Goal: Download file/media

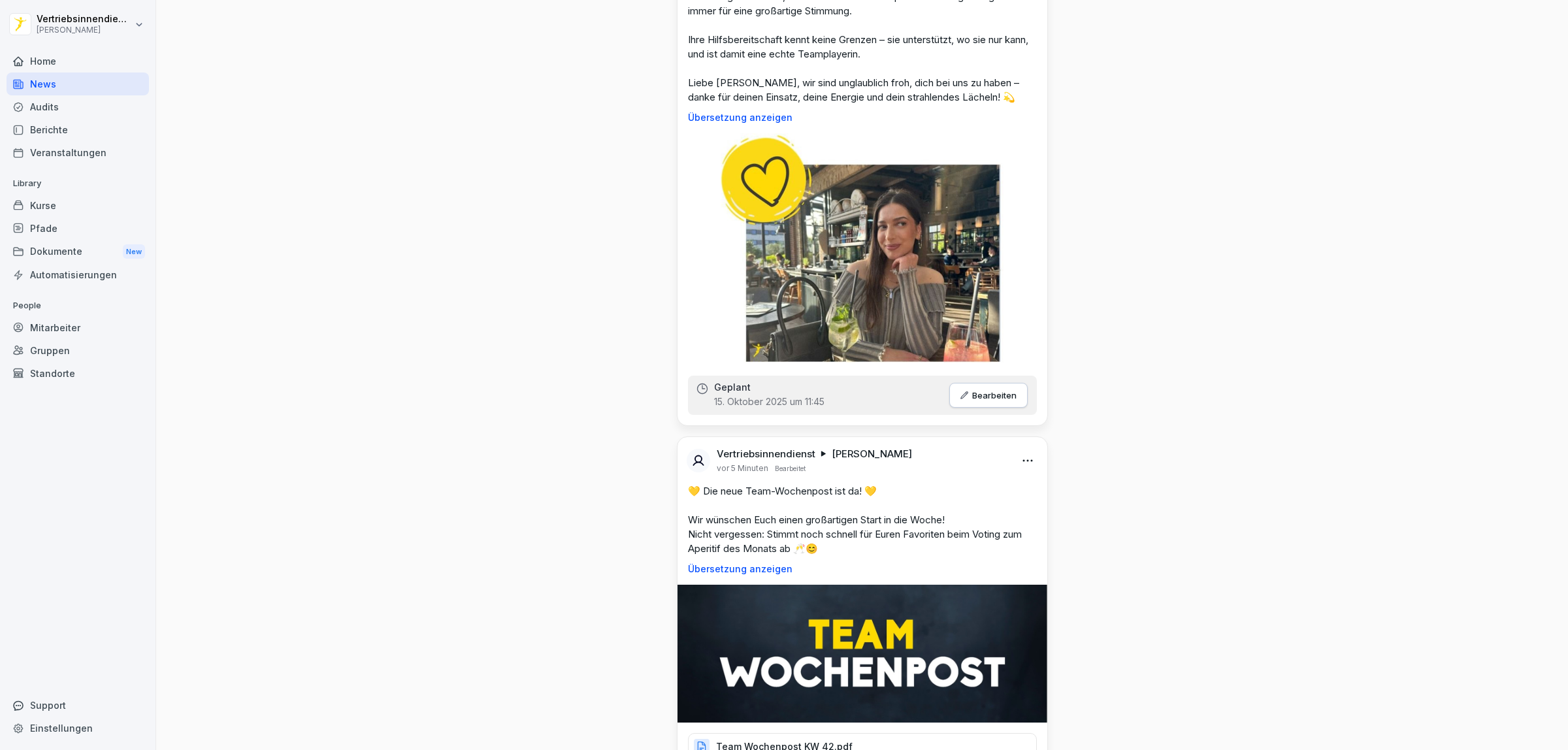
scroll to position [1389, 0]
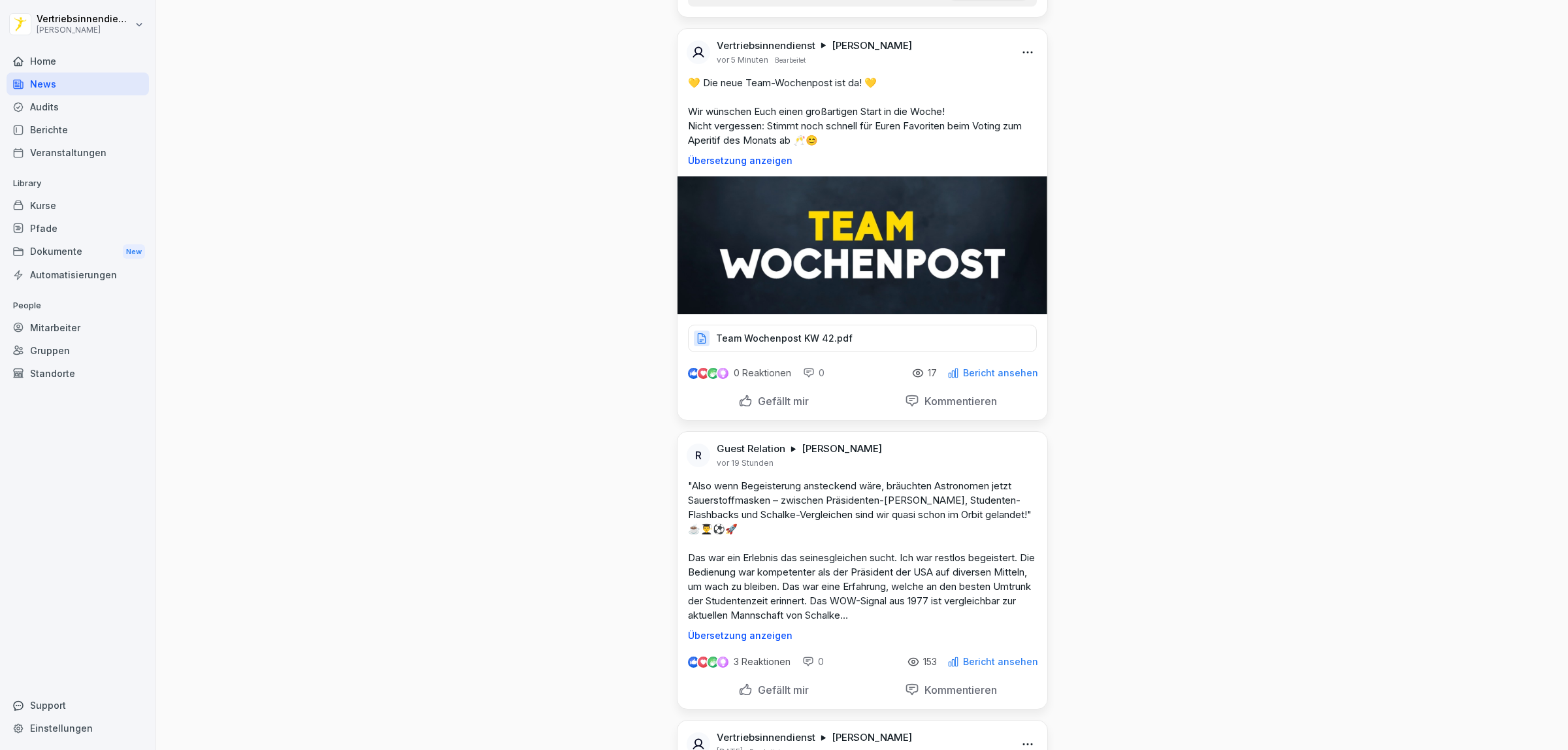
click at [752, 345] on p "Team Wochenpost KW 42.pdf" at bounding box center [784, 338] width 137 height 13
click at [801, 353] on div "Team Wochenpost KW 42.pdf" at bounding box center [862, 339] width 349 height 27
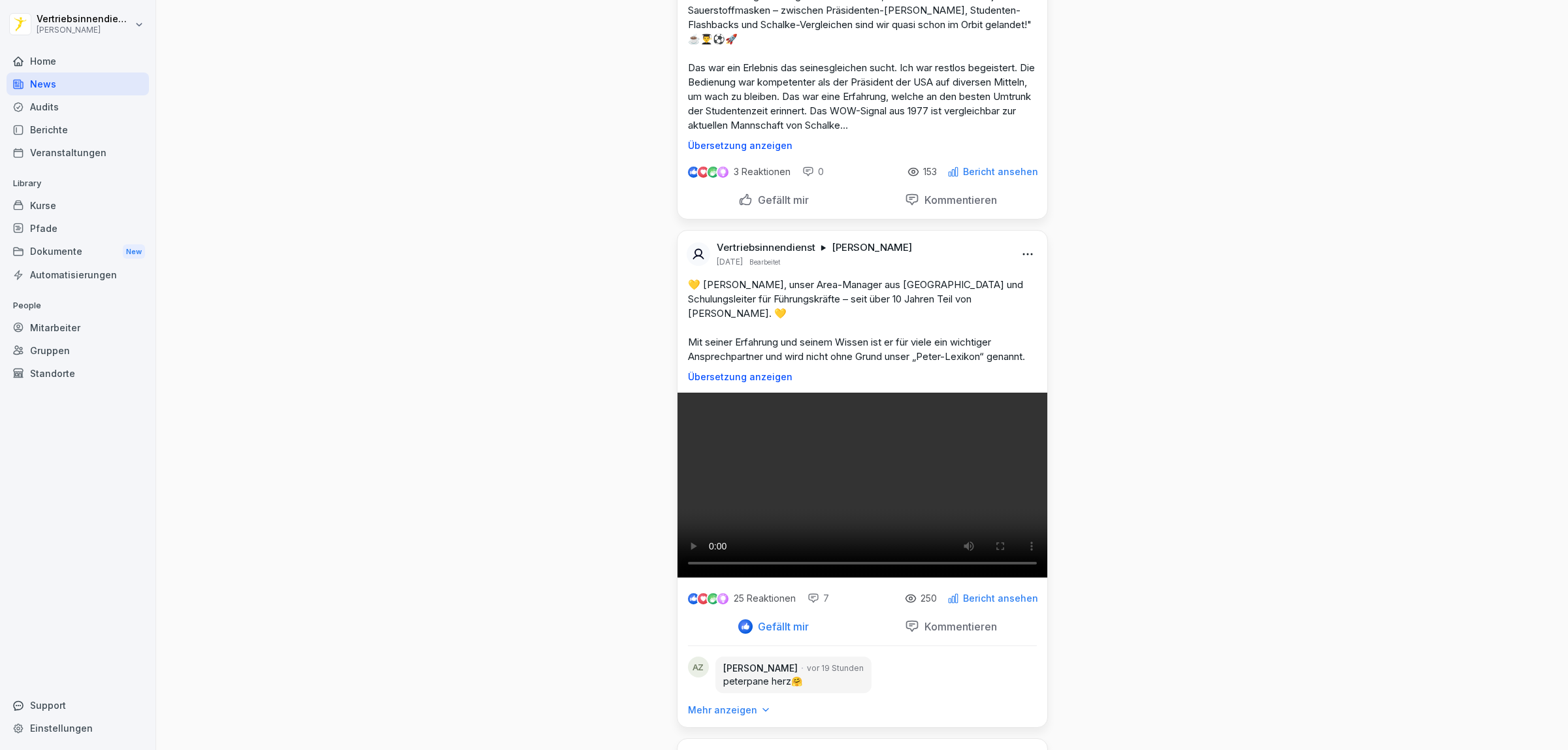
scroll to position [1471, 0]
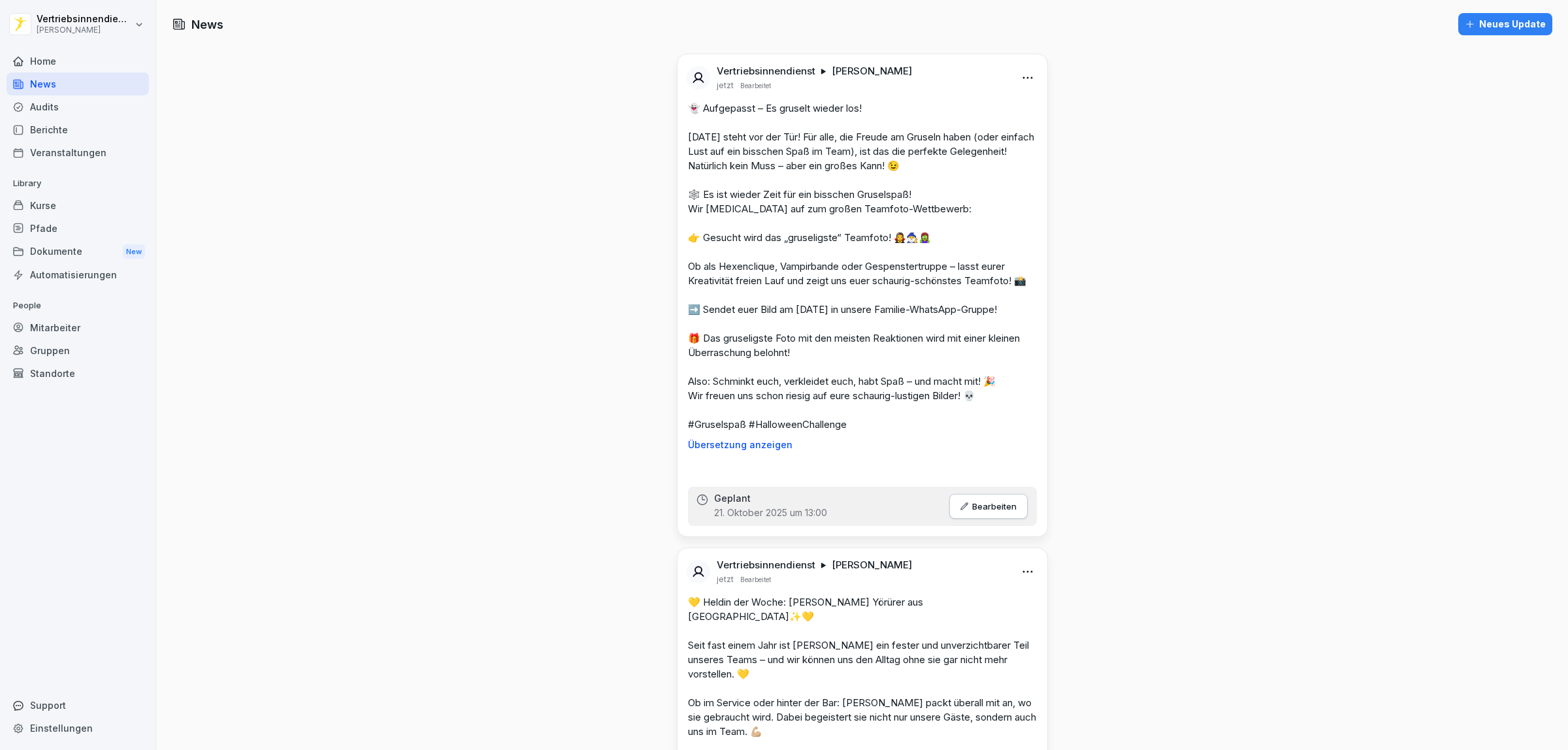
scroll to position [1212, 0]
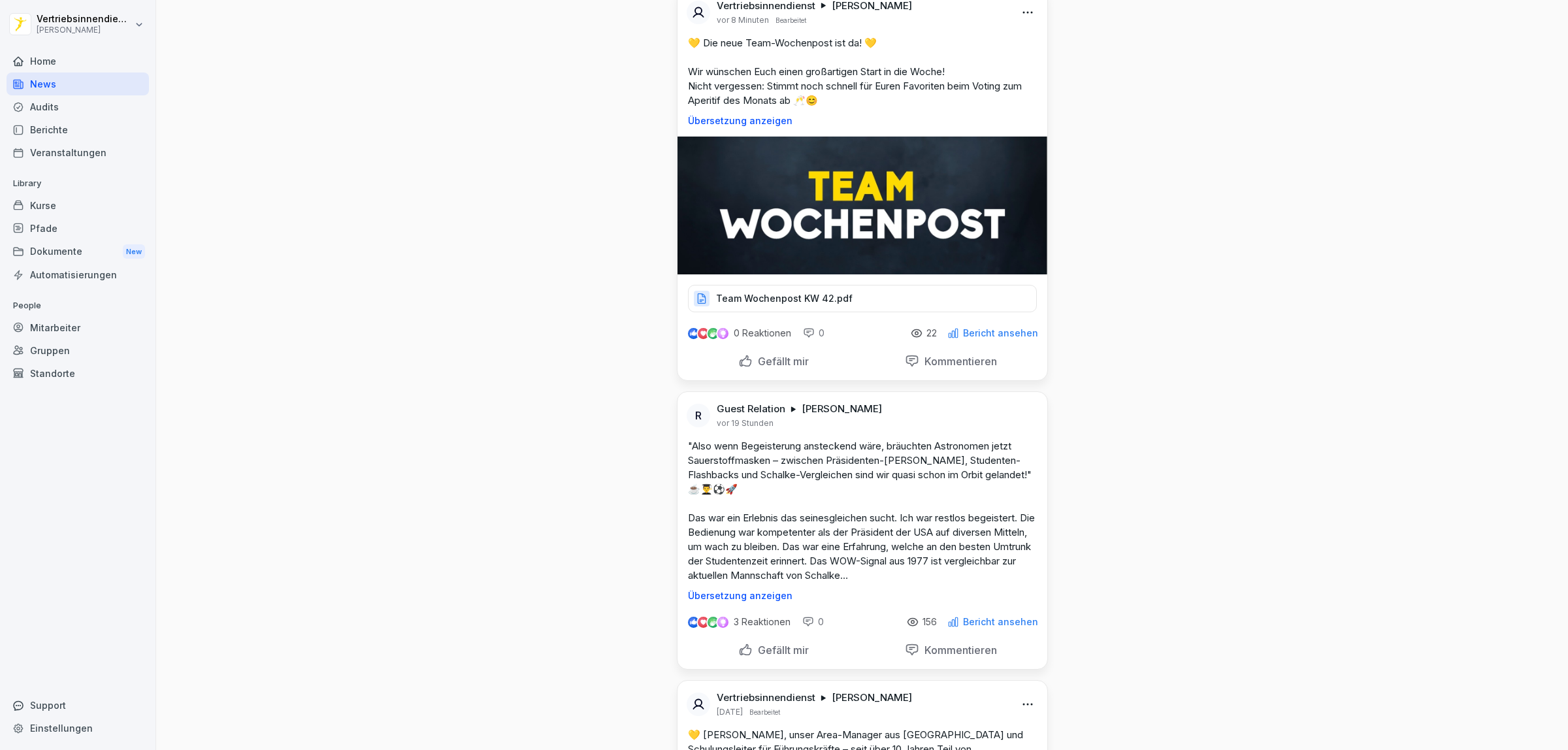
click at [72, 250] on div "Dokumente New" at bounding box center [78, 252] width 143 height 24
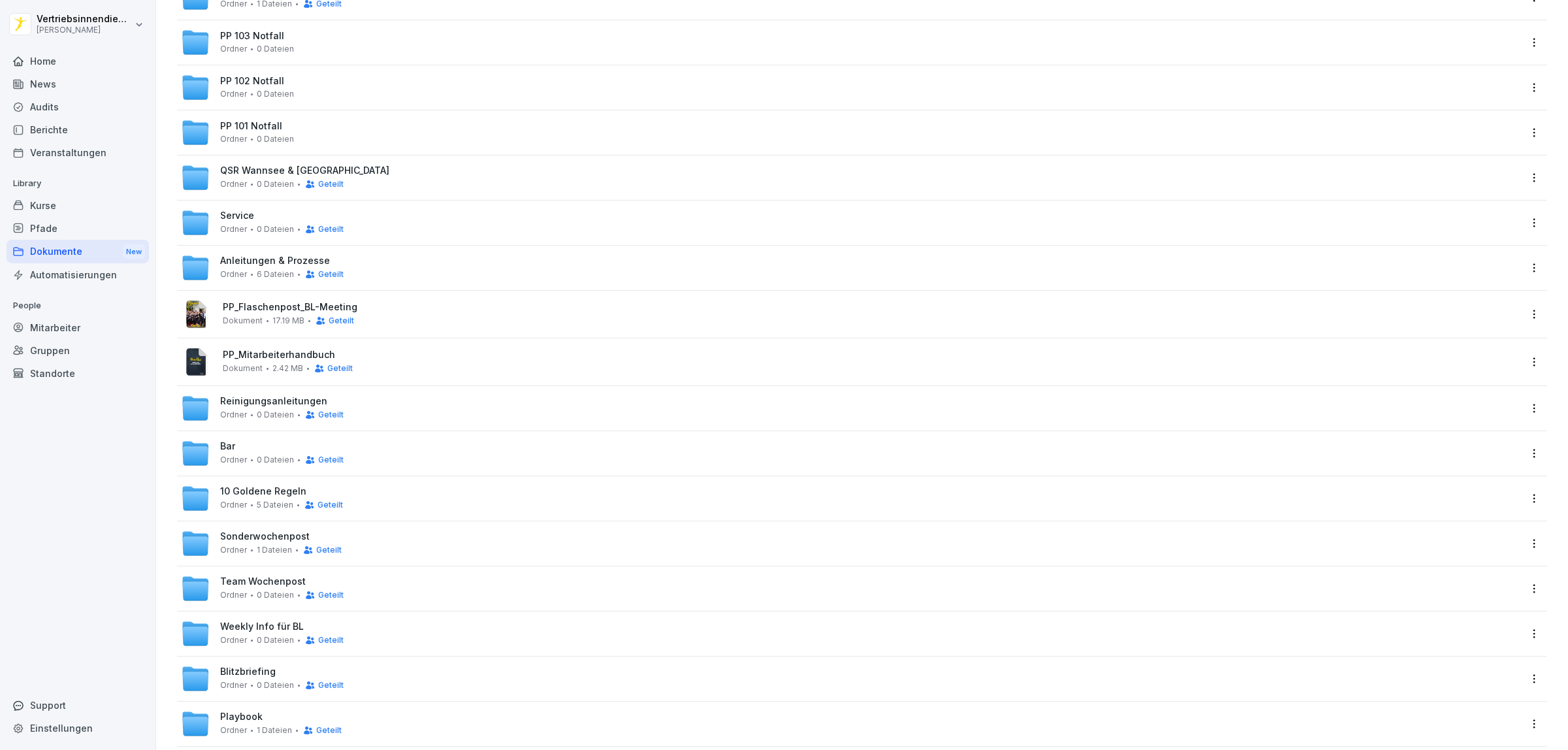
scroll to position [232, 0]
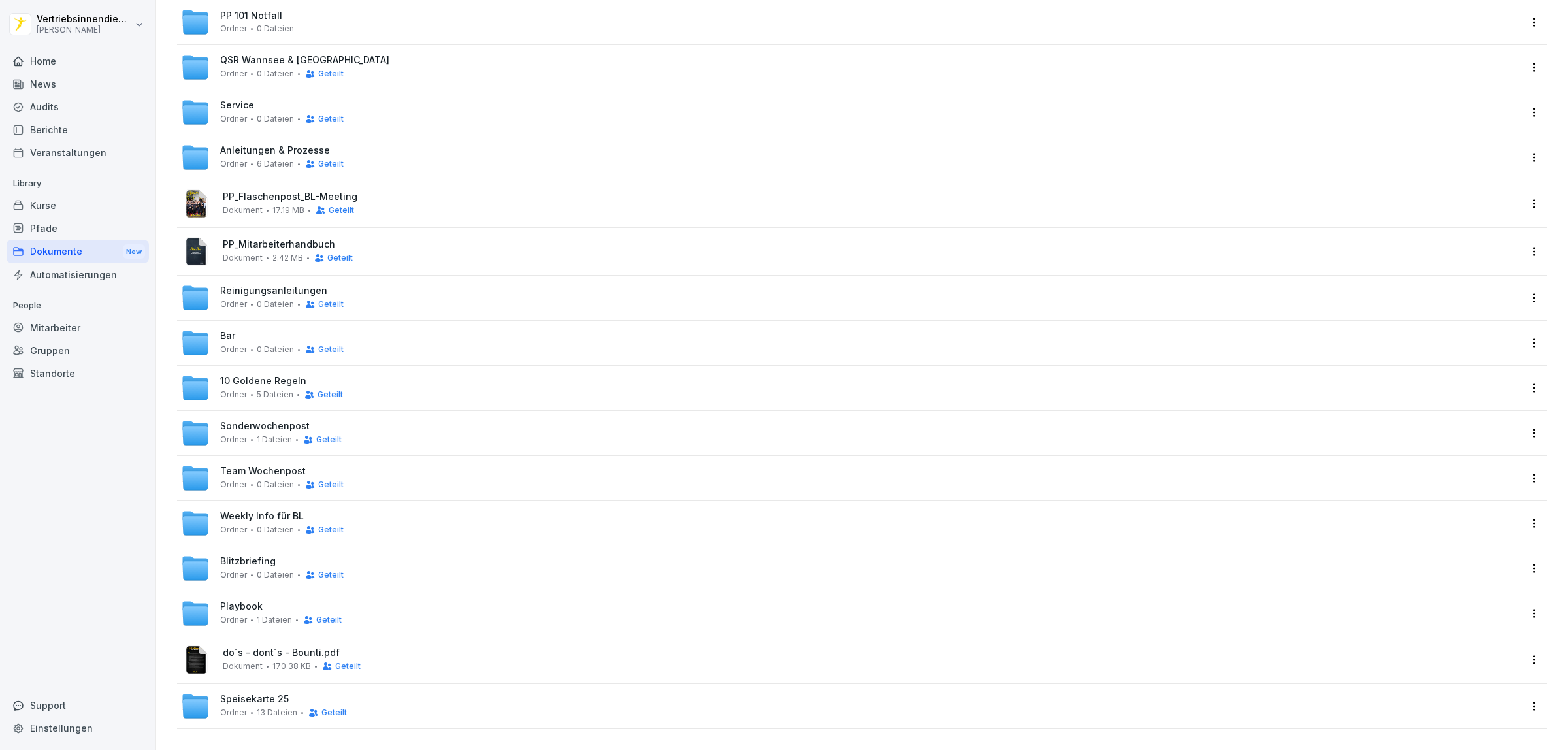
click at [239, 525] on span "Ordner" at bounding box center [233, 529] width 26 height 9
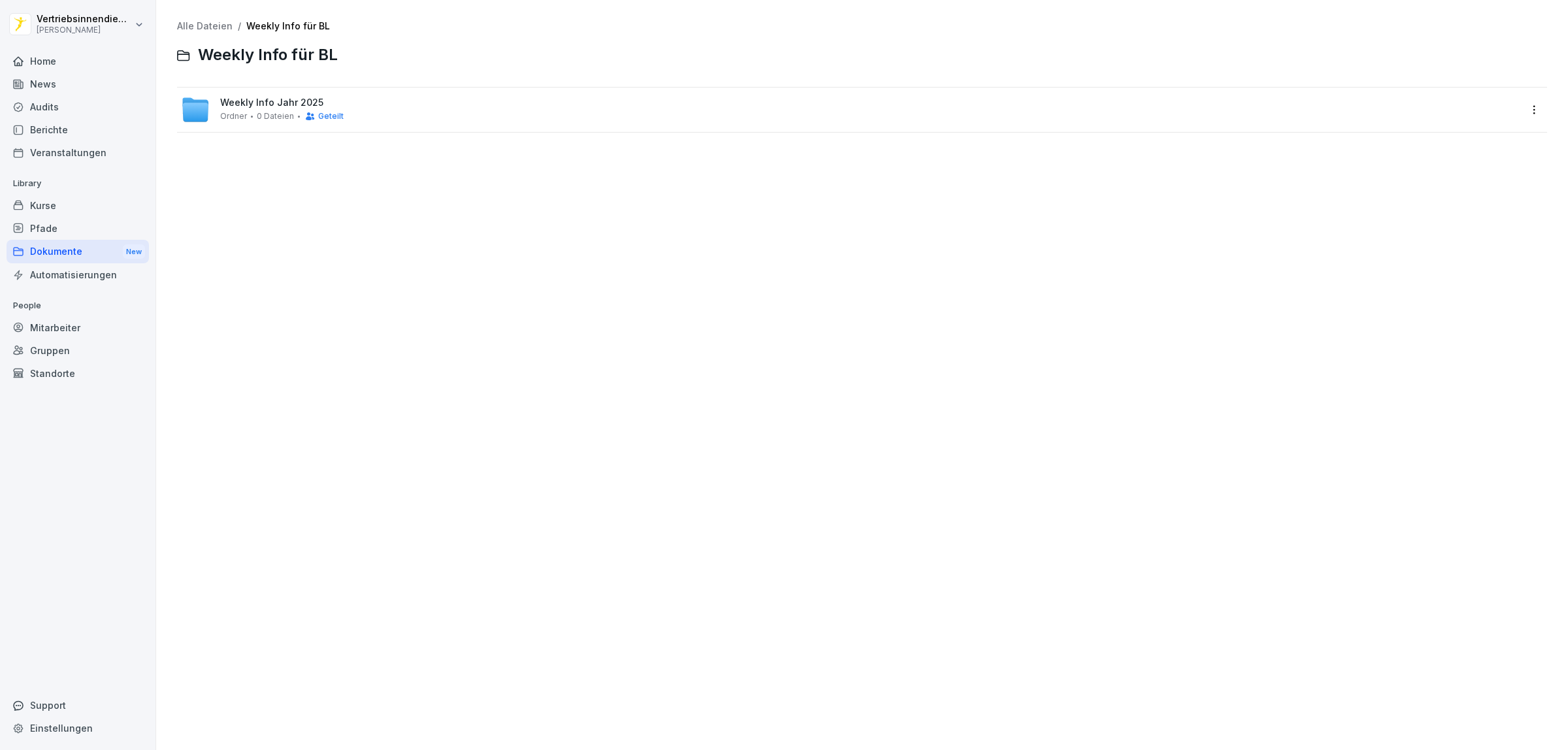
click at [257, 114] on span "0 Dateien" at bounding box center [275, 115] width 37 height 9
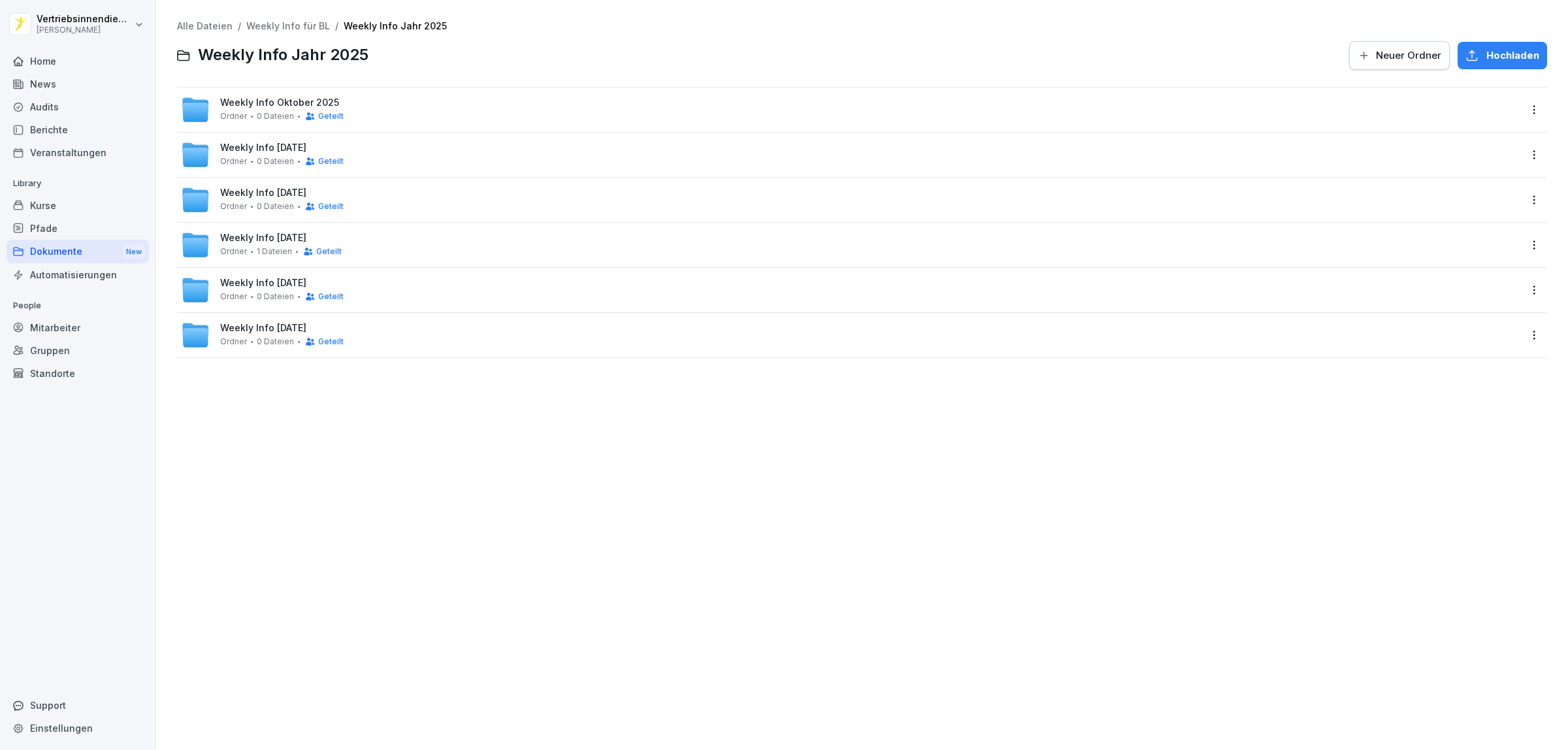
click at [249, 100] on span "Weekly Info Oktober 2025" at bounding box center [280, 103] width 119 height 11
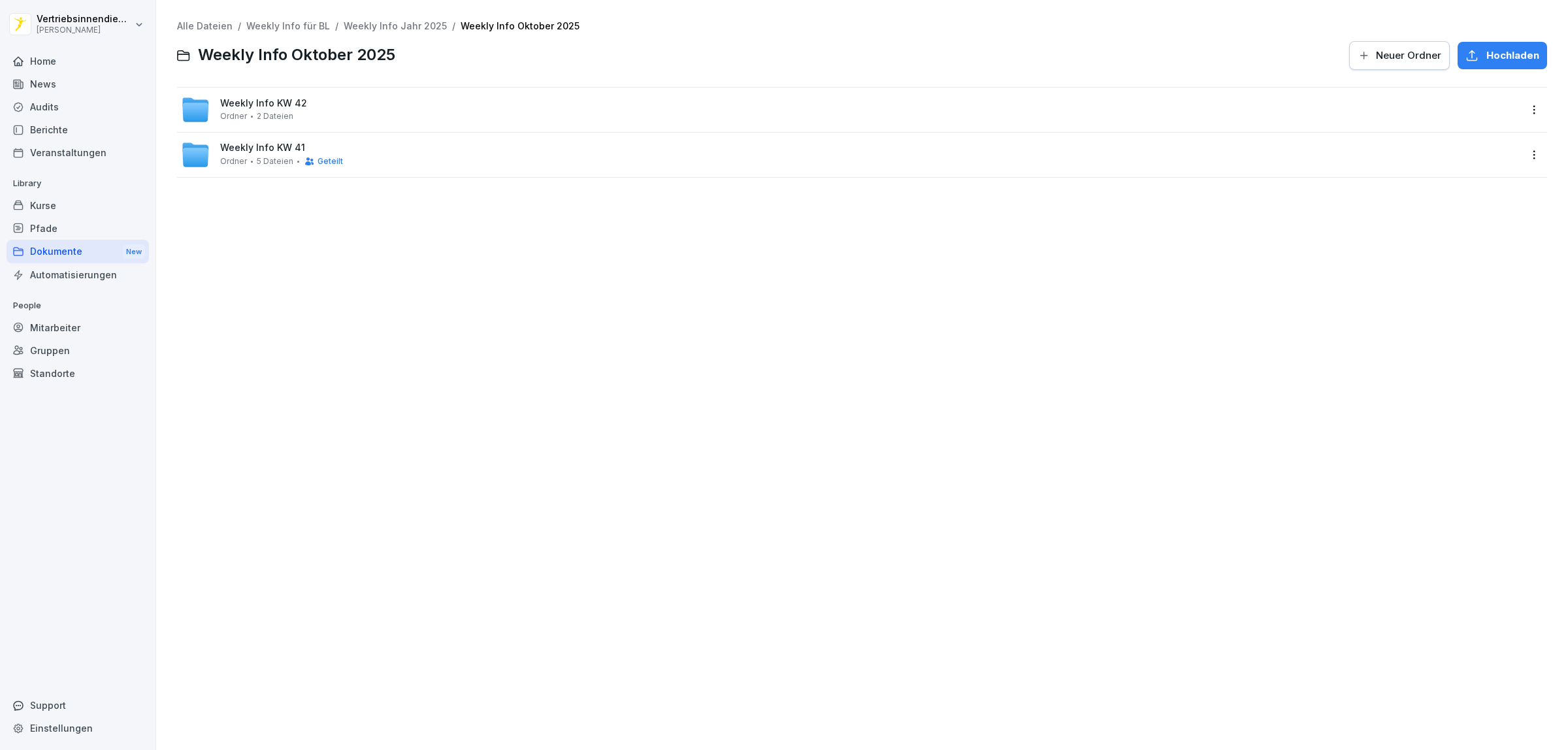
click at [254, 106] on span "Weekly Info KW 42" at bounding box center [264, 103] width 87 height 11
click at [254, 106] on span "Weekly Info KW 42.pdf" at bounding box center [871, 104] width 1297 height 11
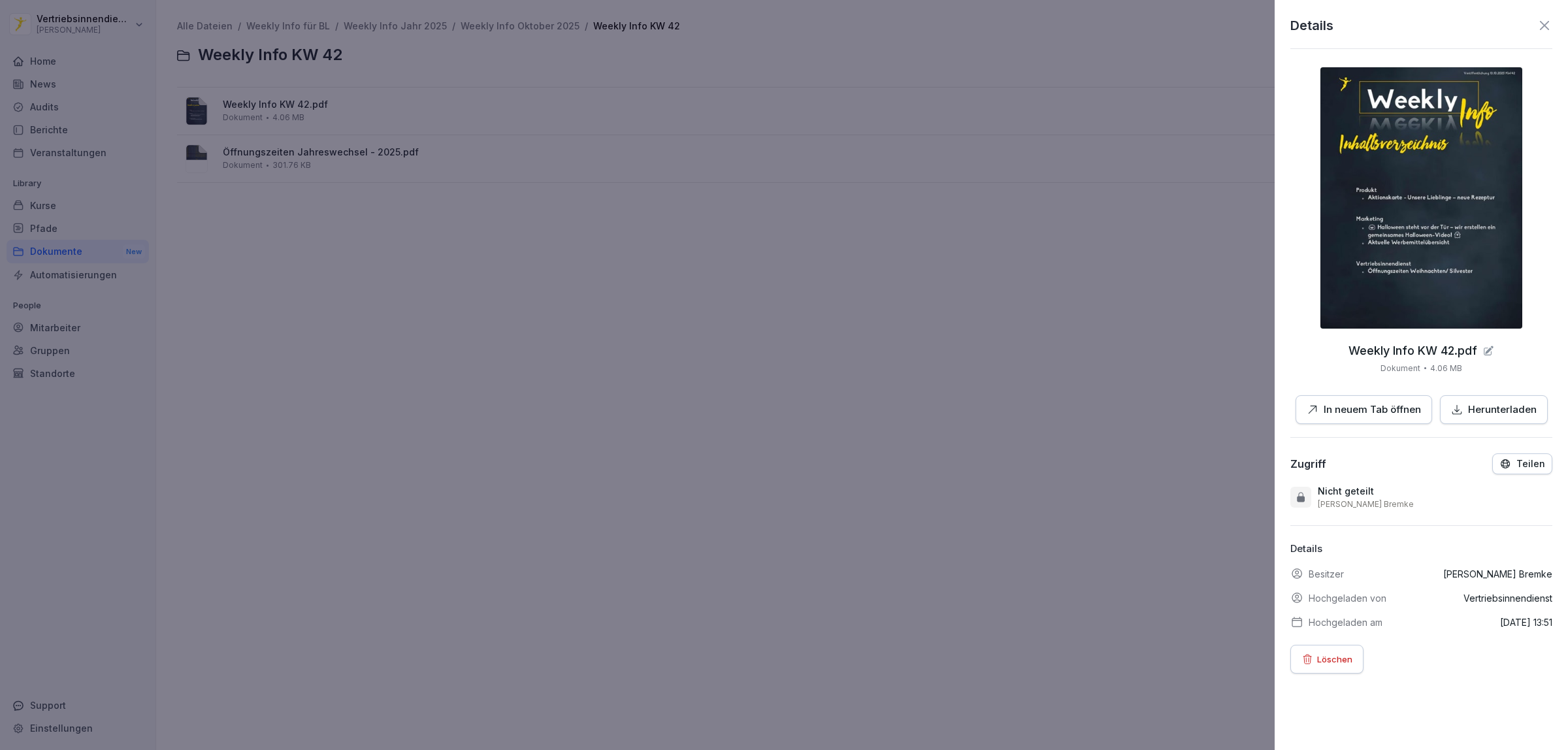
click at [1396, 409] on p "In neuem Tab öffnen" at bounding box center [1373, 409] width 98 height 15
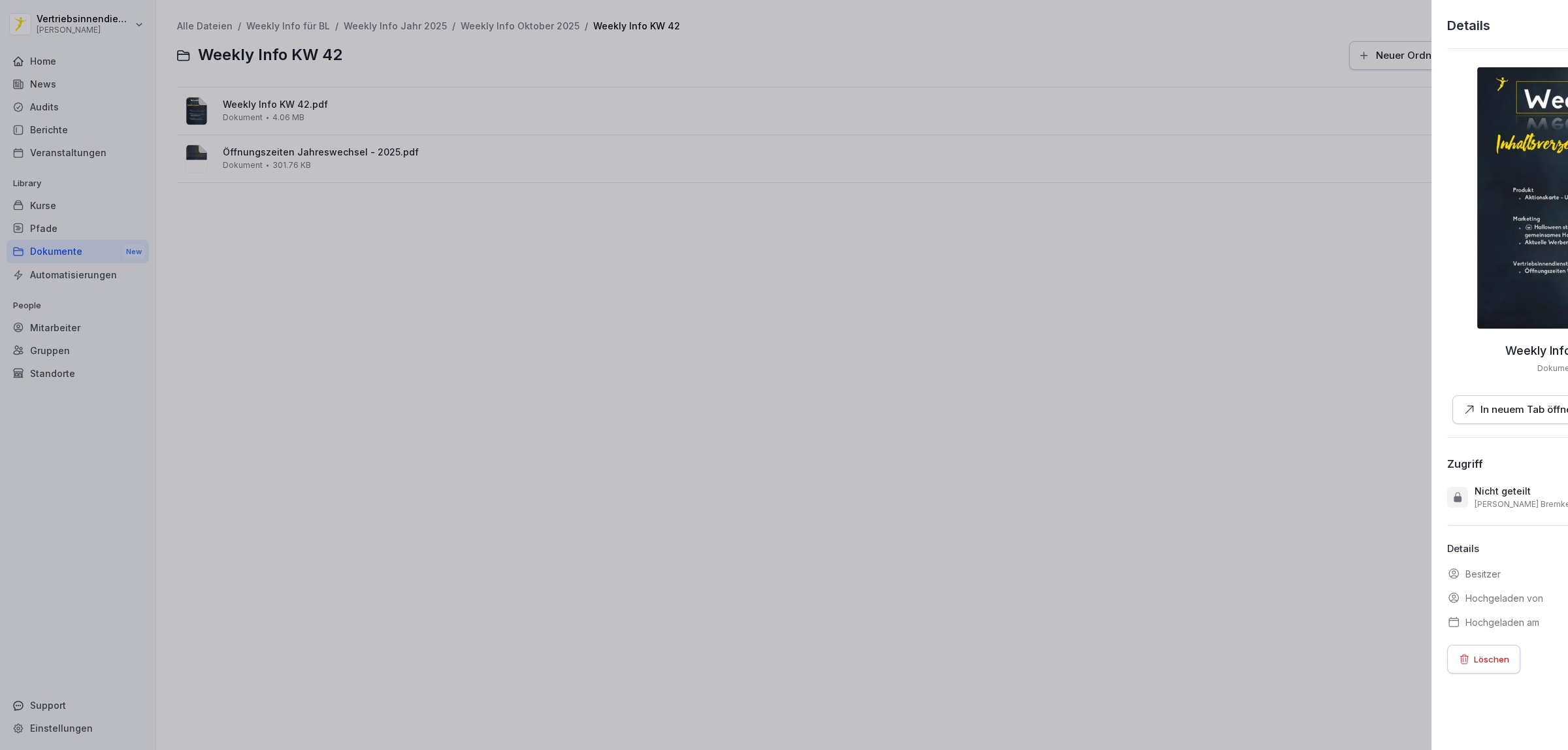
click at [477, 351] on div at bounding box center [784, 375] width 1568 height 750
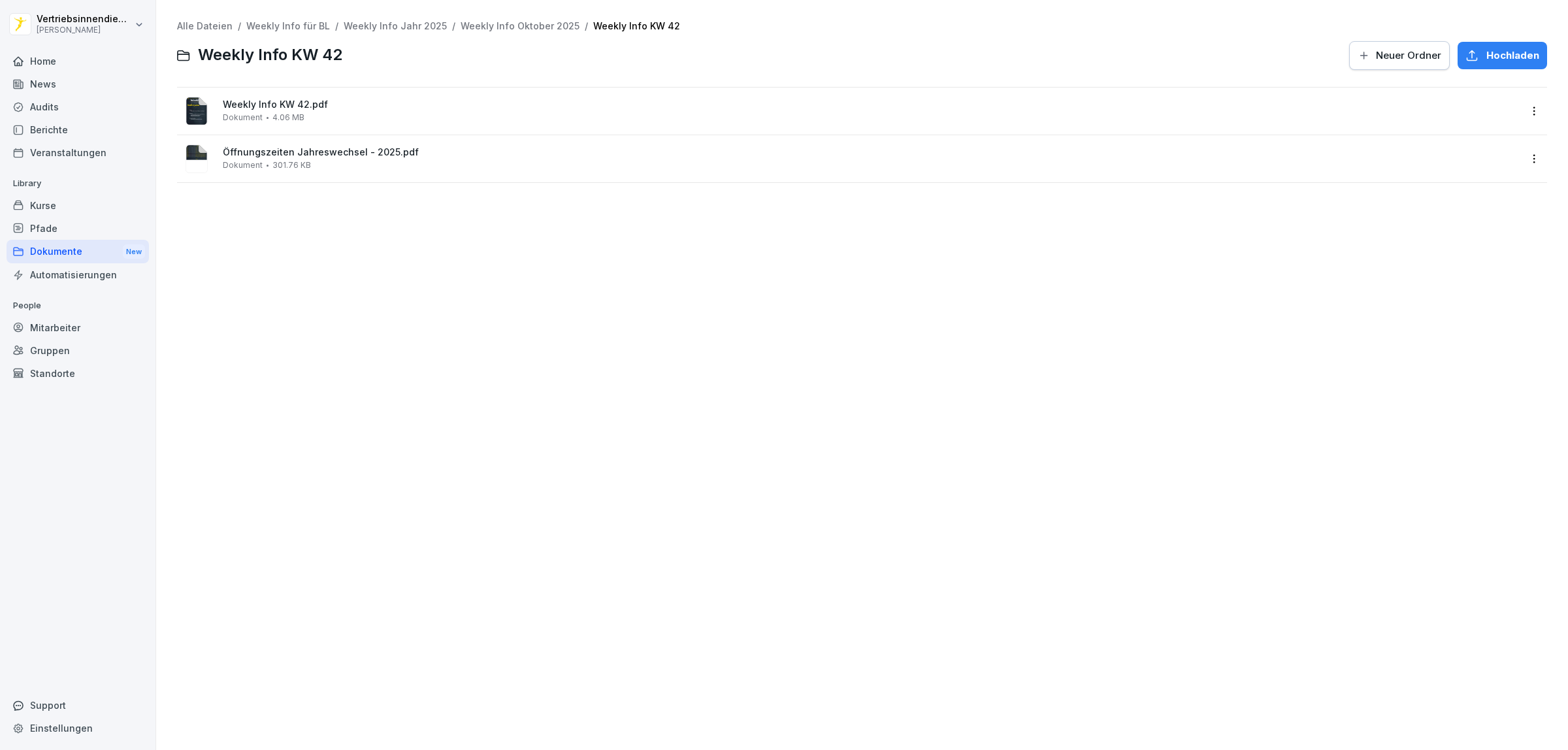
click at [386, 229] on div "Alle Dateien / Weekly Info für BL / Weekly Info Jahr 2025 / Weekly Info Oktober…" at bounding box center [862, 375] width 1392 height 730
click at [266, 109] on span "Weekly Info KW 42.pdf" at bounding box center [871, 104] width 1297 height 11
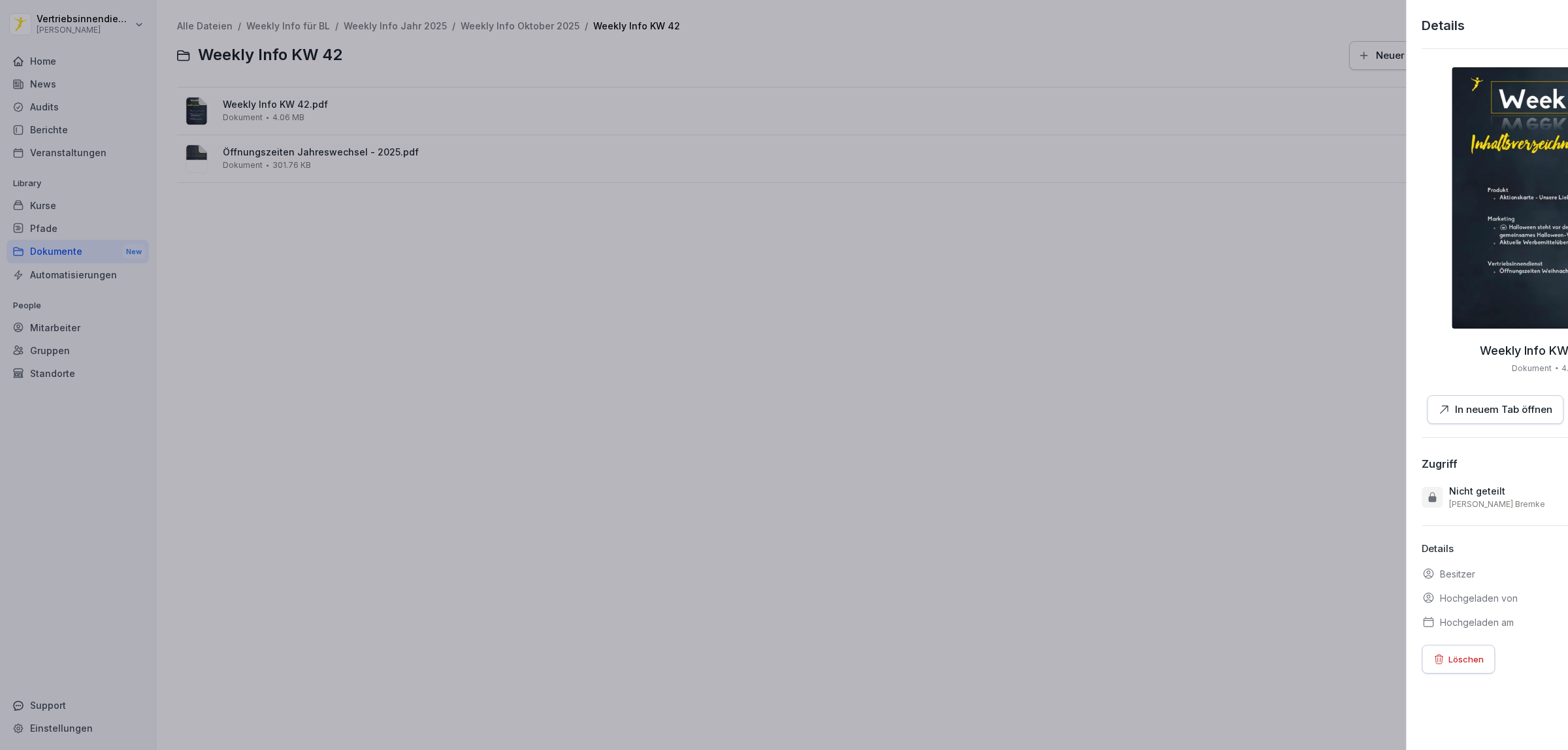
click at [436, 320] on div at bounding box center [784, 375] width 1568 height 750
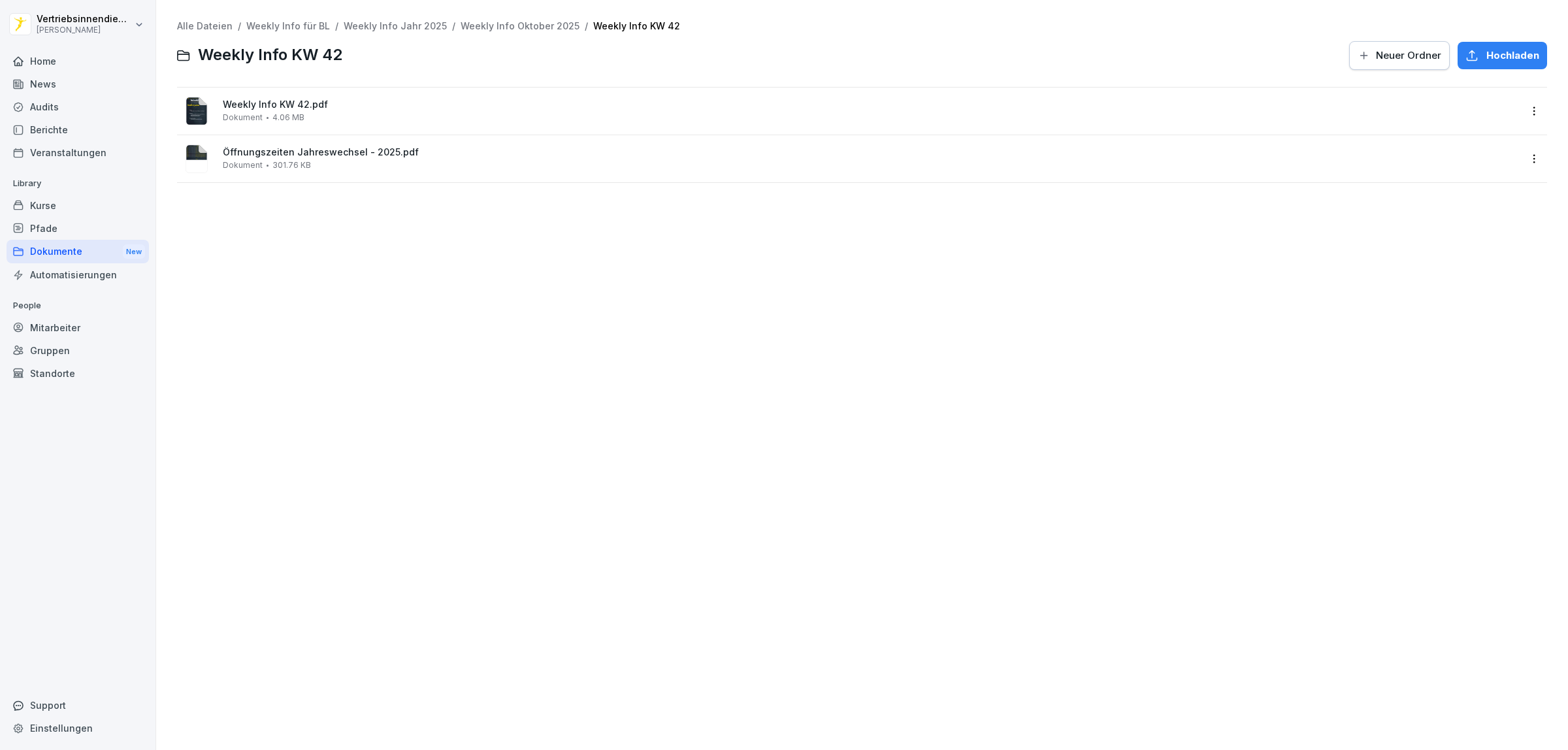
click at [303, 116] on div "Weekly Info KW 42.pdf Dokument 4.06 MB" at bounding box center [871, 110] width 1297 height 22
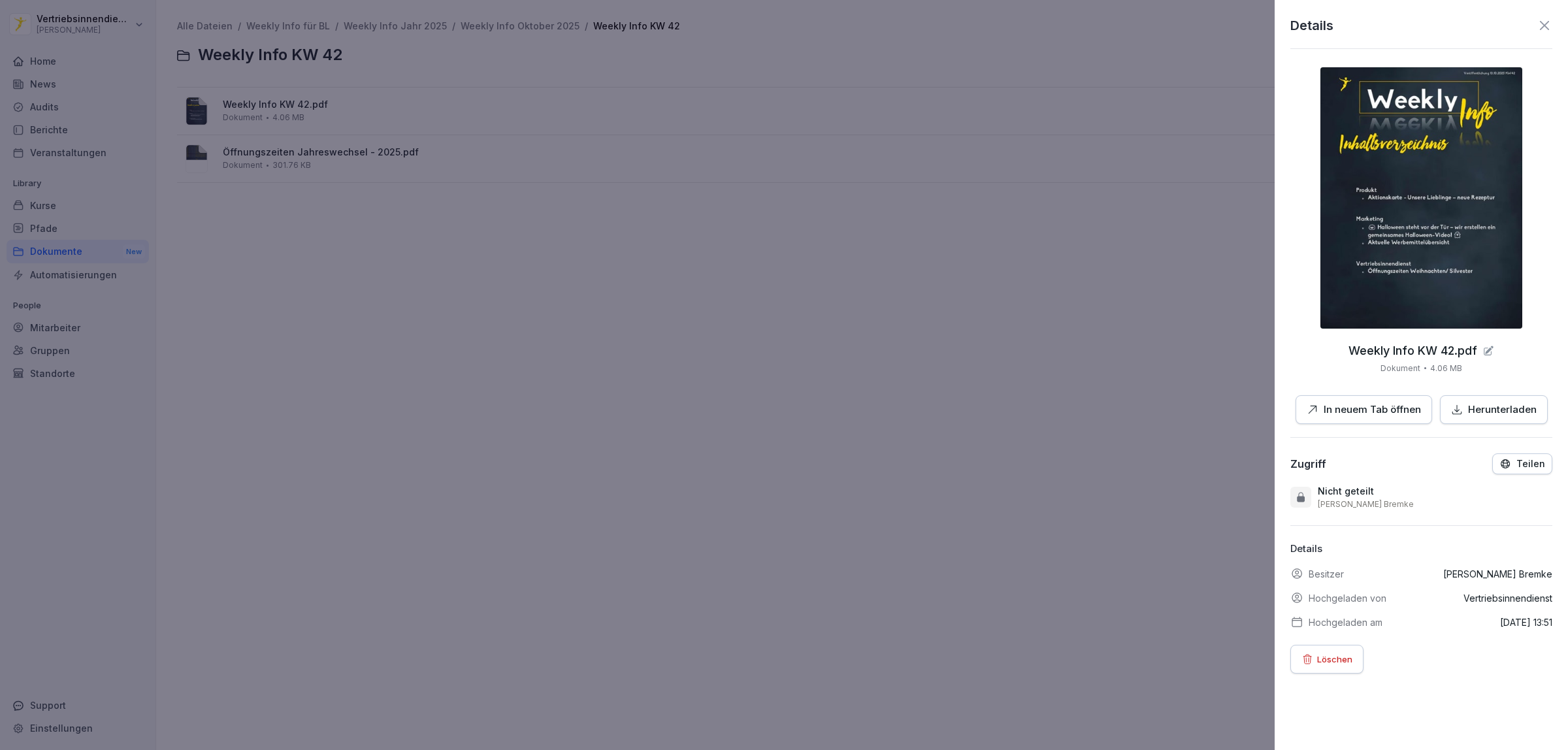
click at [1370, 414] on p "In neuem Tab öffnen" at bounding box center [1373, 409] width 98 height 15
click at [426, 345] on div at bounding box center [784, 375] width 1568 height 750
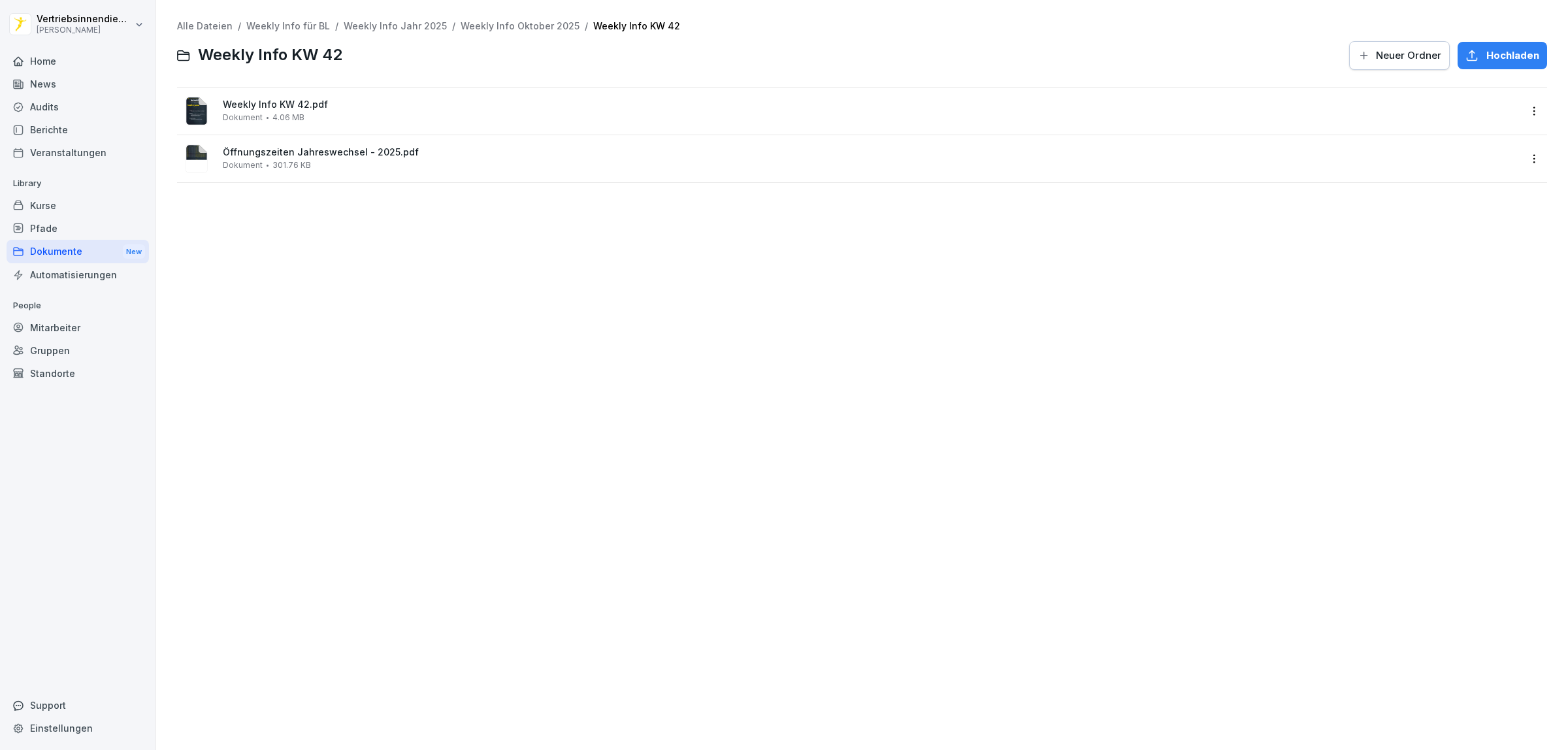
click at [102, 250] on div "Dokumente New" at bounding box center [78, 252] width 143 height 24
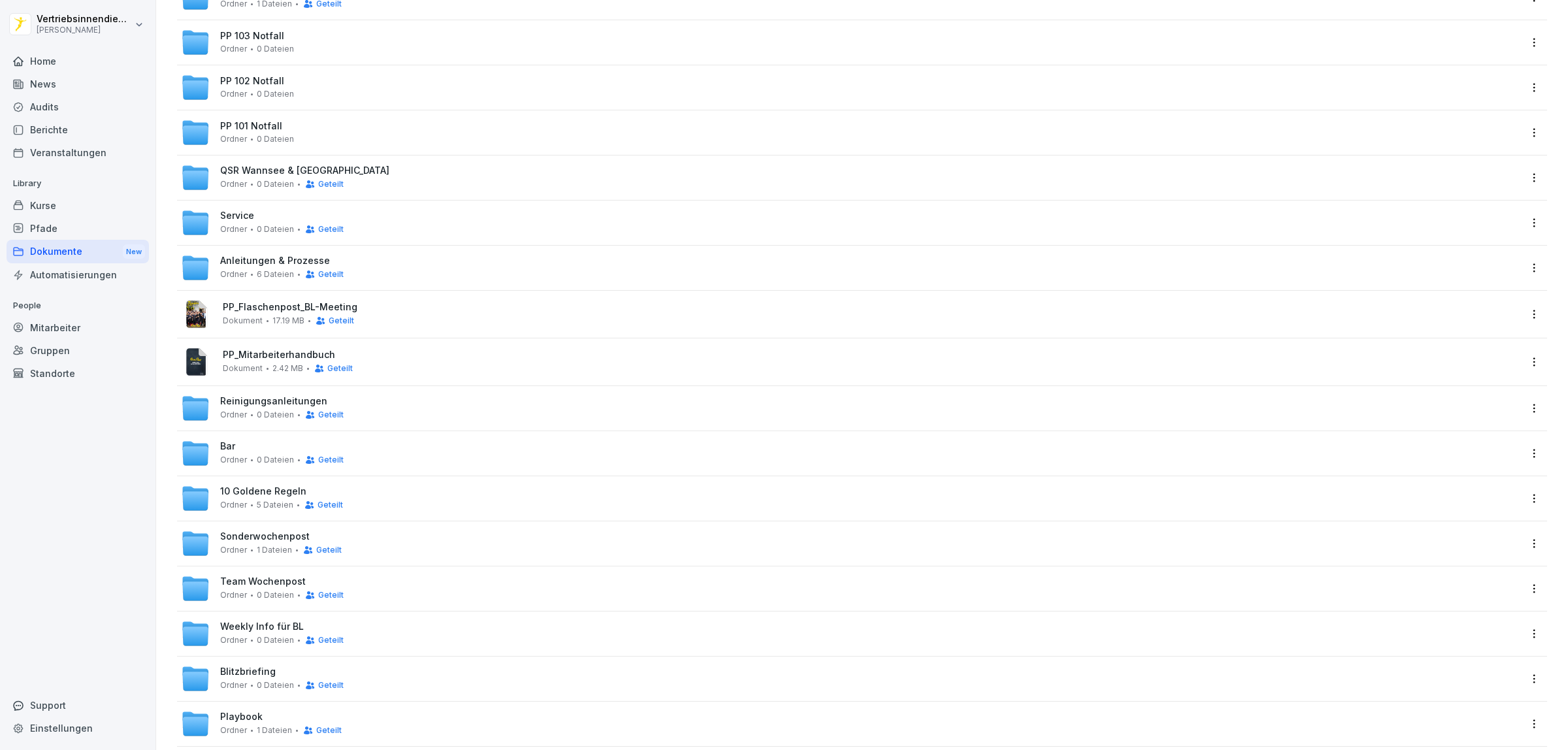
scroll to position [232, 0]
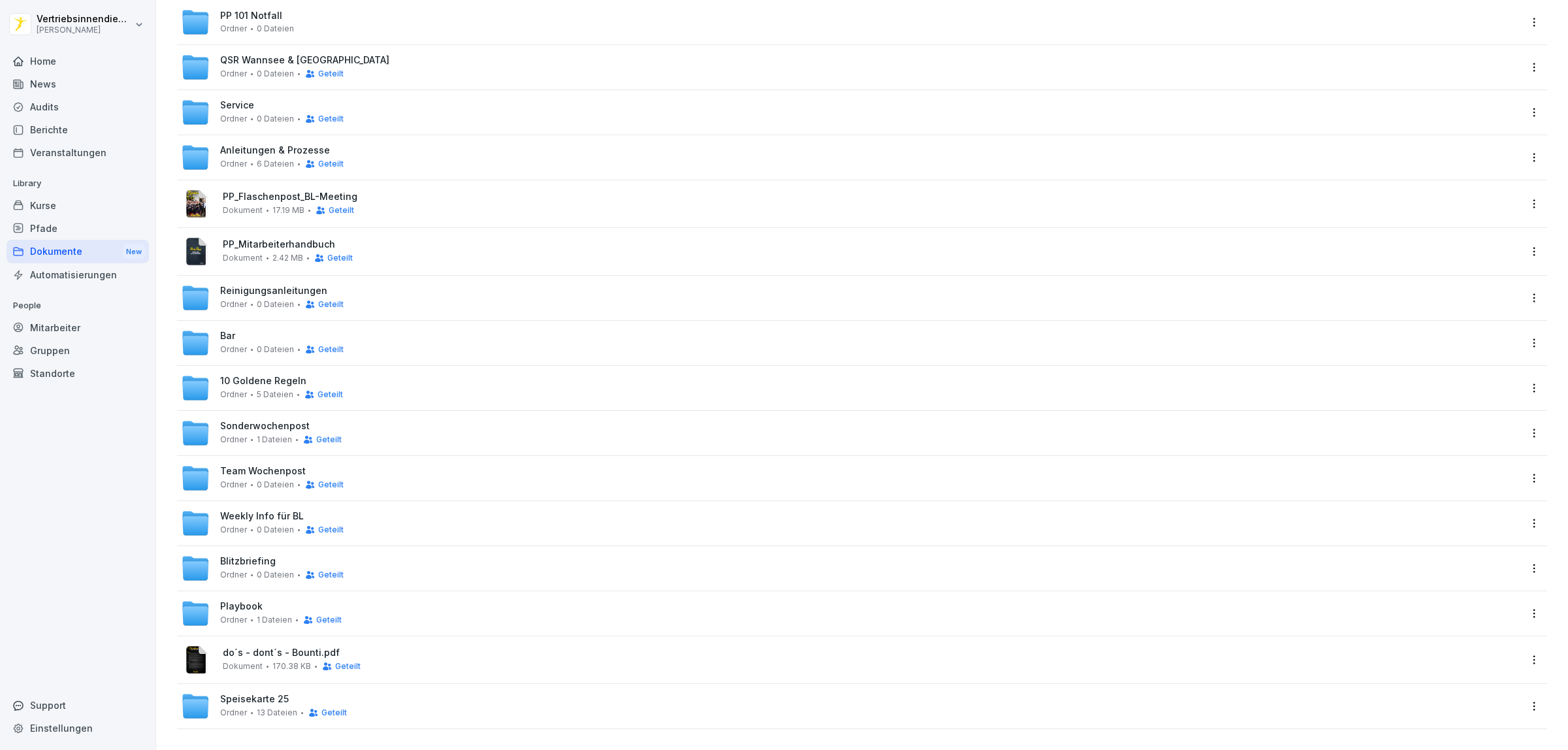
click at [257, 511] on span "Weekly Info für BL" at bounding box center [263, 516] width 84 height 11
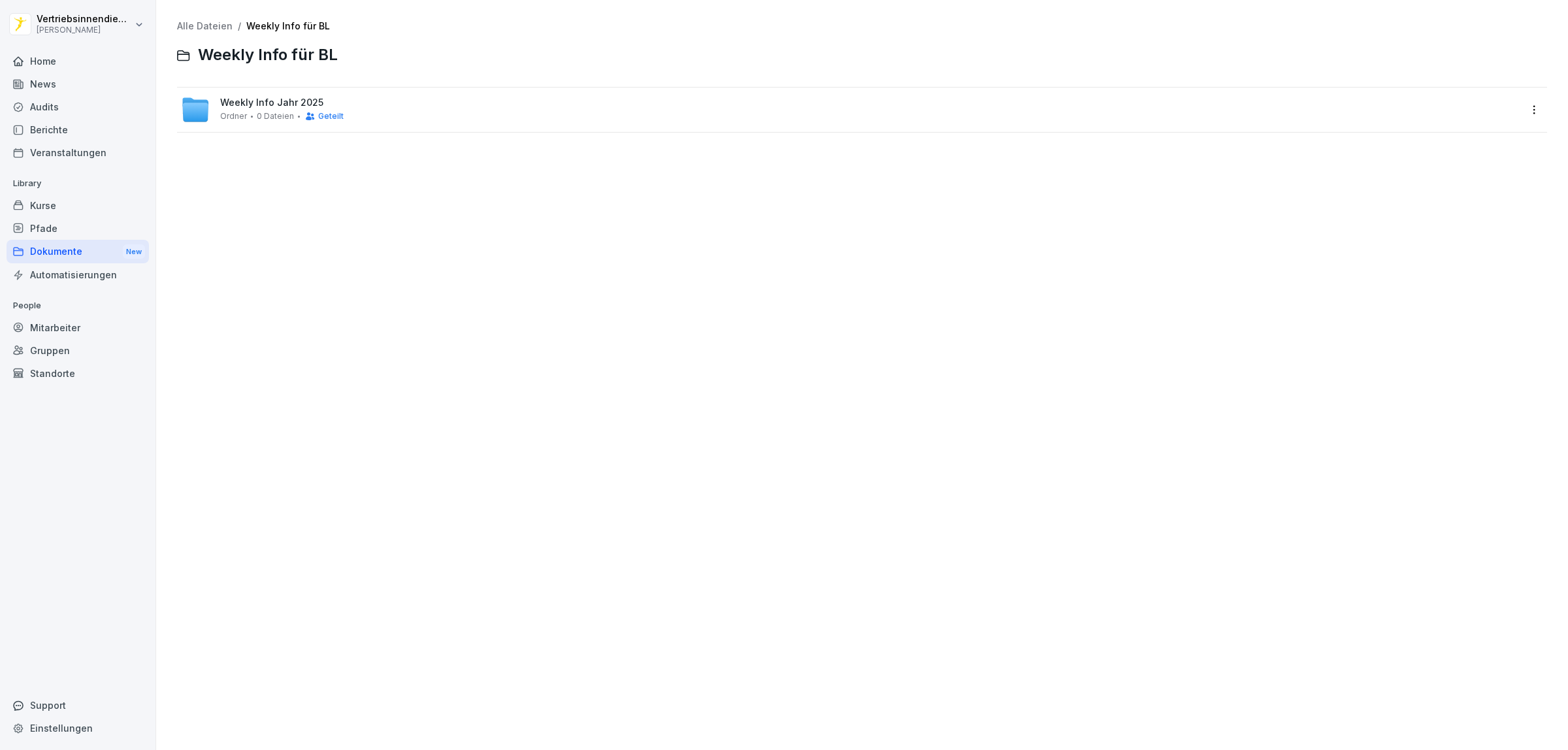
click at [250, 104] on span "Weekly Info Jahr 2025" at bounding box center [272, 103] width 103 height 11
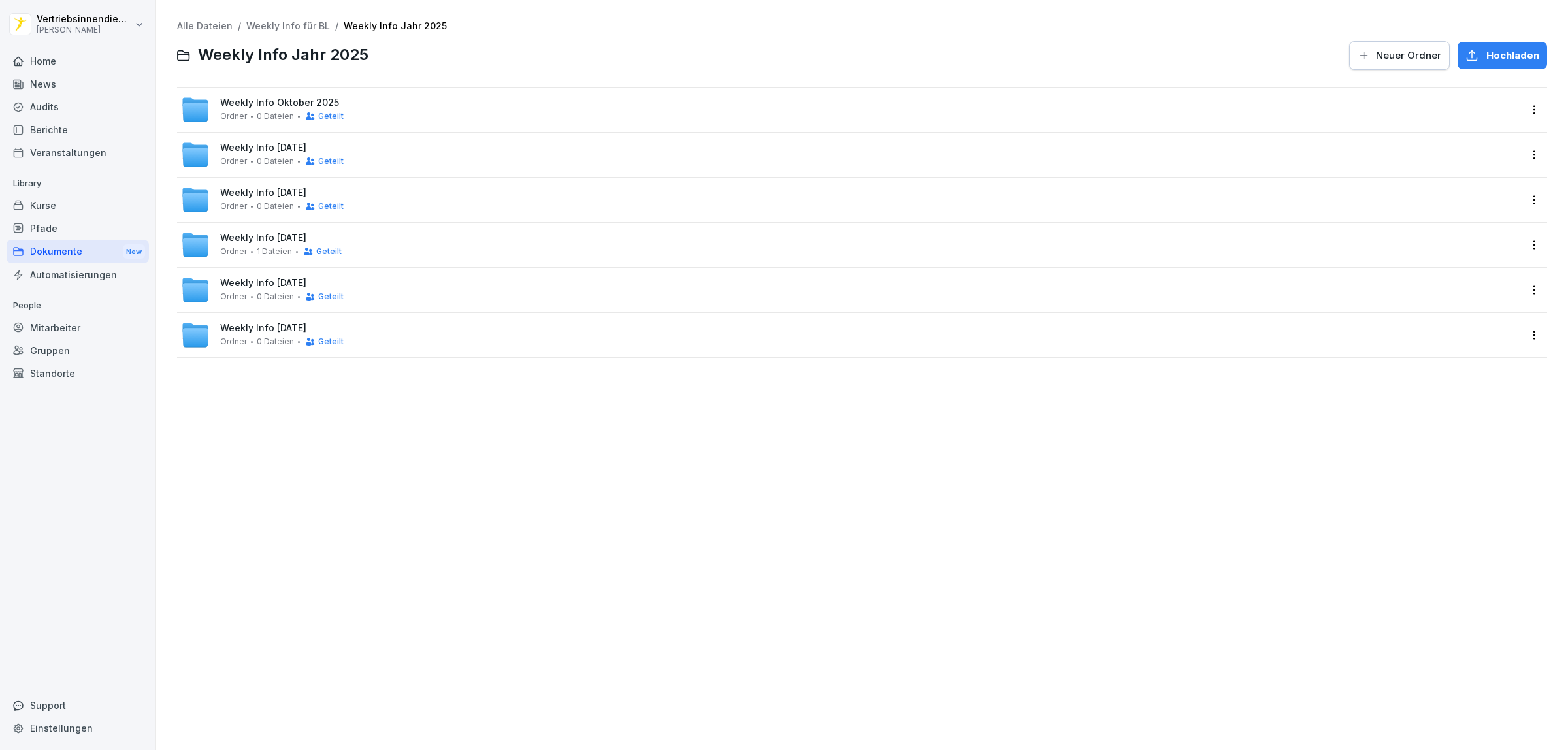
click at [249, 105] on span "Weekly Info Oktober 2025" at bounding box center [280, 103] width 119 height 11
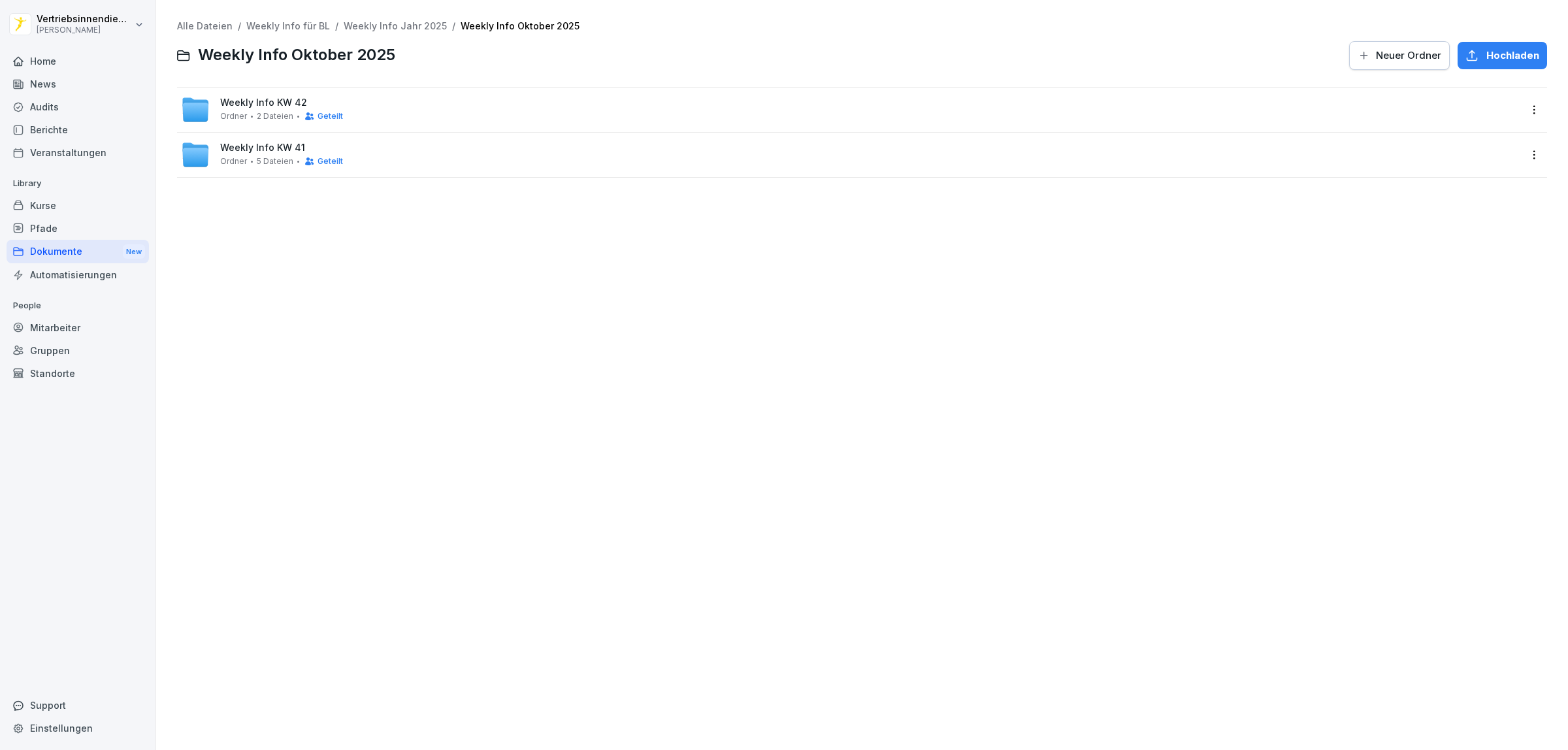
click at [285, 113] on span "2 Dateien" at bounding box center [274, 115] width 36 height 9
click at [322, 230] on div "Alle Dateien / Weekly Info für BL / Weekly Info Jahr 2025 / Weekly Info Oktober…" at bounding box center [862, 375] width 1392 height 730
click at [364, 246] on div "Alle Dateien / Weekly Info für BL / Weekly Info Jahr 2025 / Weekly Info Oktober…" at bounding box center [862, 375] width 1392 height 730
click at [53, 245] on div "Dokumente New" at bounding box center [78, 252] width 143 height 24
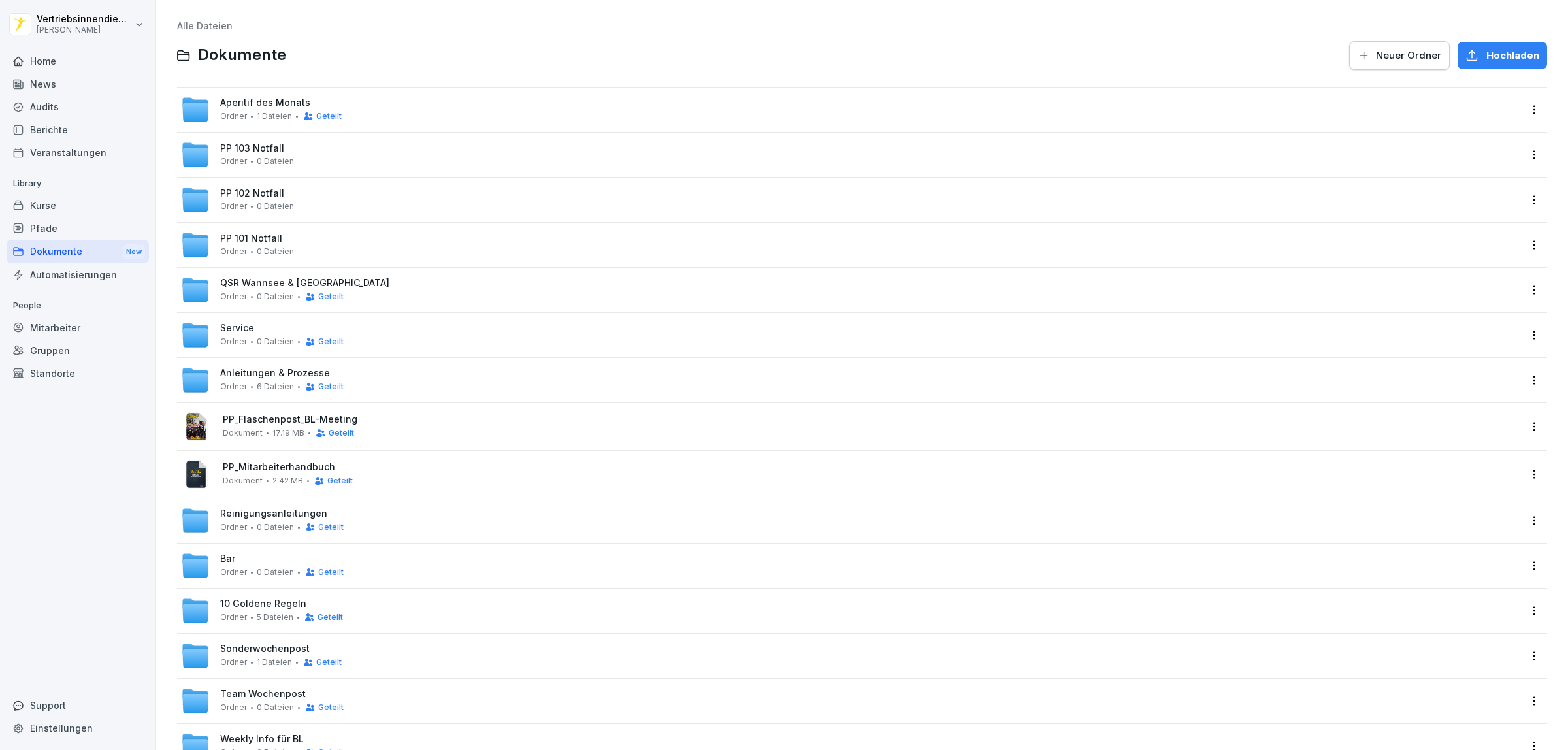
click at [58, 83] on div "News" at bounding box center [78, 83] width 143 height 22
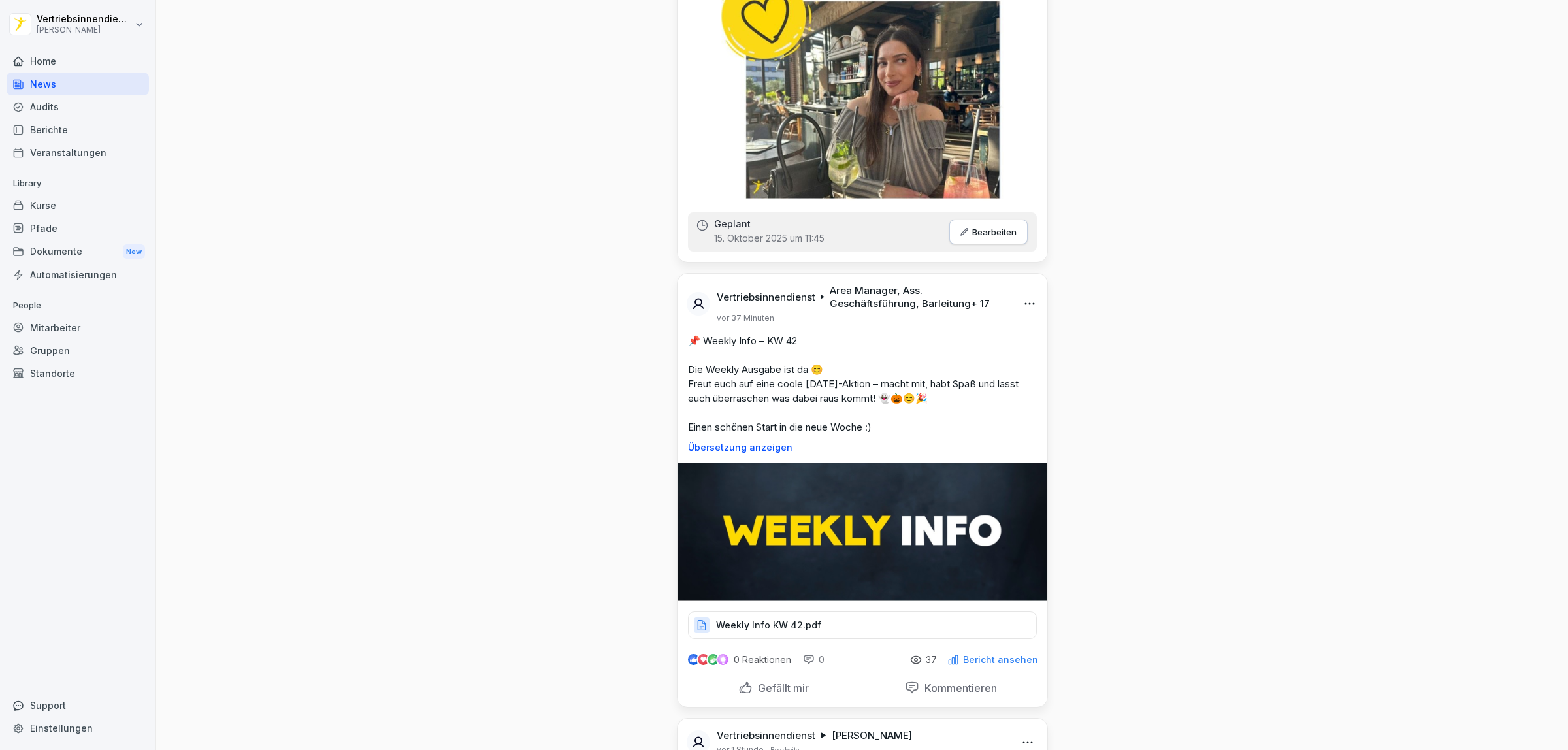
scroll to position [1226, 0]
